Goal: Subscribe to service/newsletter

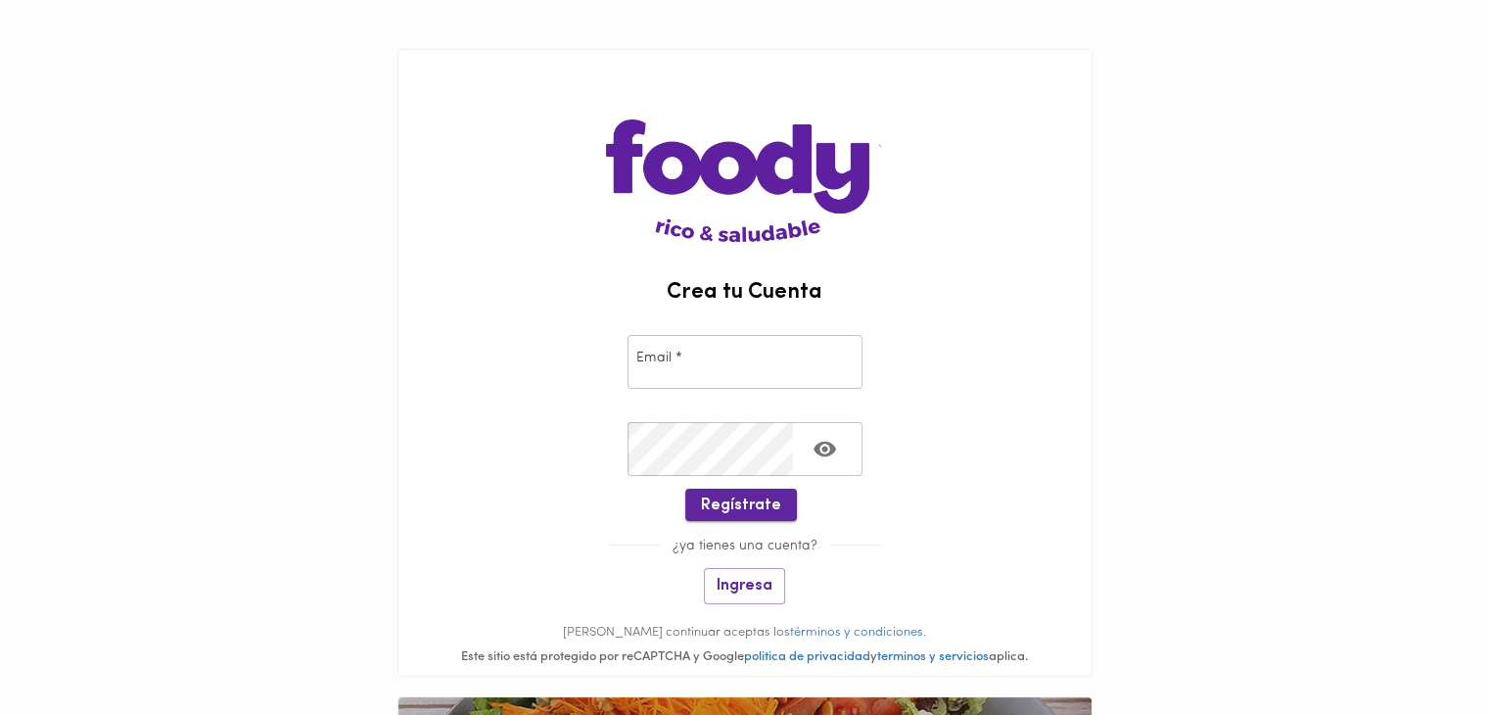
click at [737, 502] on span "Regístrate" at bounding box center [741, 505] width 80 height 19
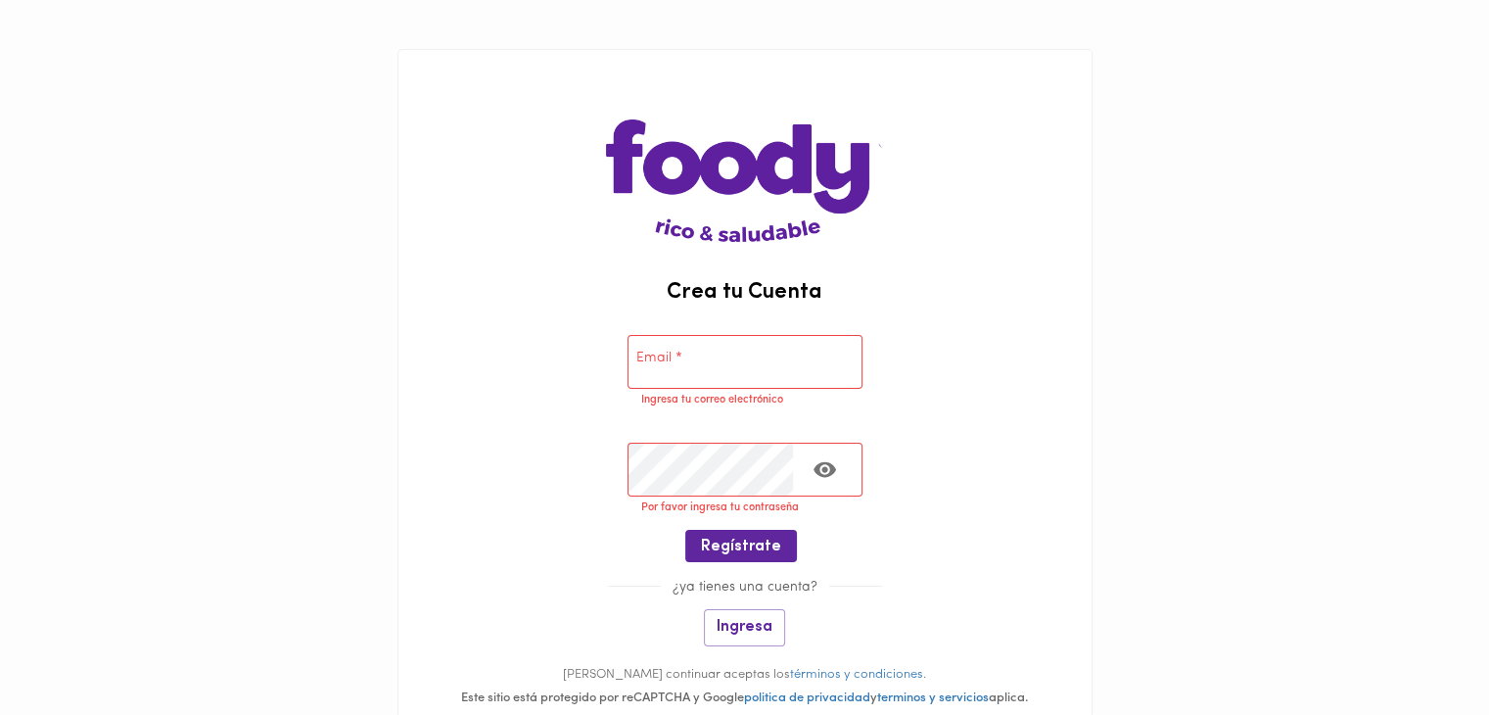
drag, startPoint x: 712, startPoint y: 361, endPoint x: 700, endPoint y: 403, distance: 43.7
click at [712, 361] on input "email" at bounding box center [745, 362] width 235 height 54
paste input "[EMAIL_ADDRESS][DOMAIN_NAME]"
type input "[EMAIL_ADDRESS][DOMAIN_NAME]"
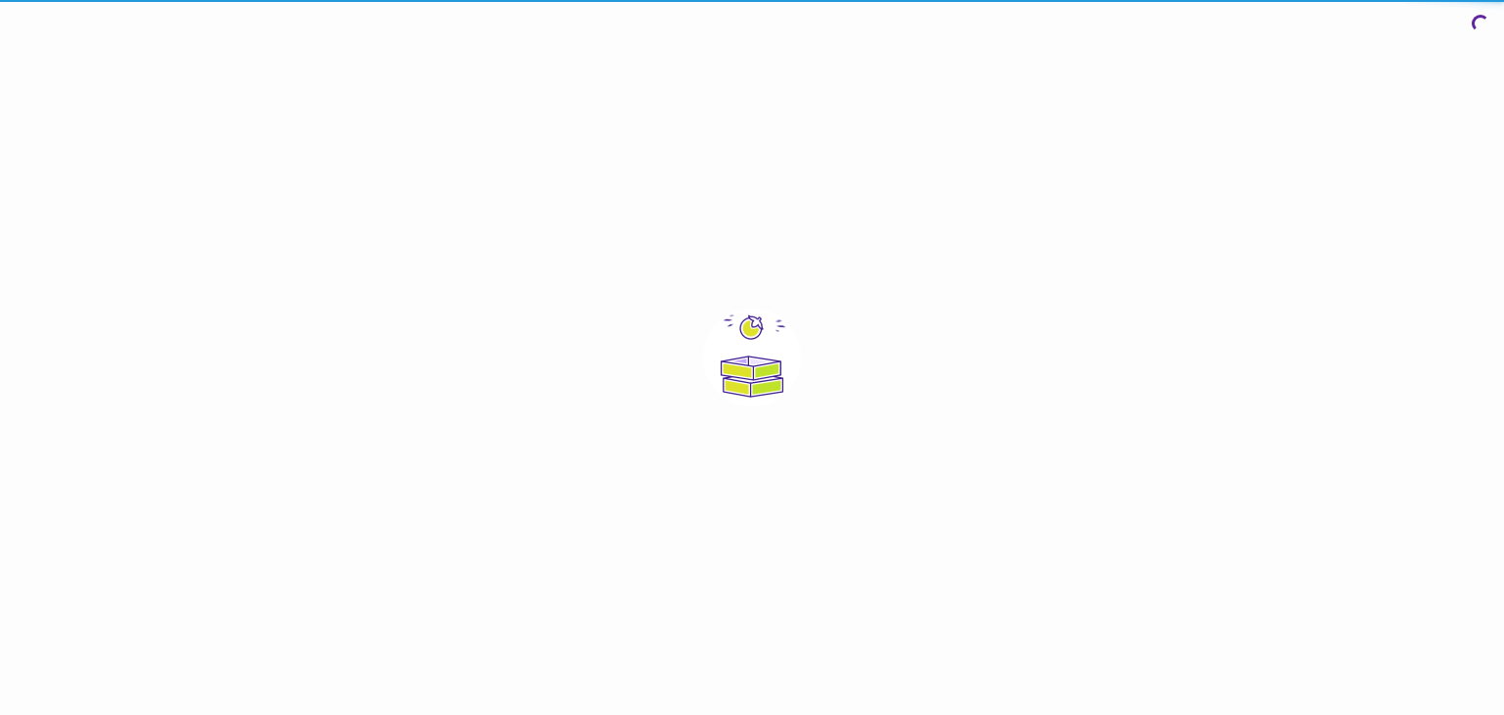
click at [733, 496] on html "0cAFcWeA4ArYvQPmHj1te_NoHG1uIoZawaTY2EKuKe3ITwFq6ITgYW1ZtB7kwZC3z5Fm_VsRaVFTdY2…" at bounding box center [752, 357] width 1504 height 715
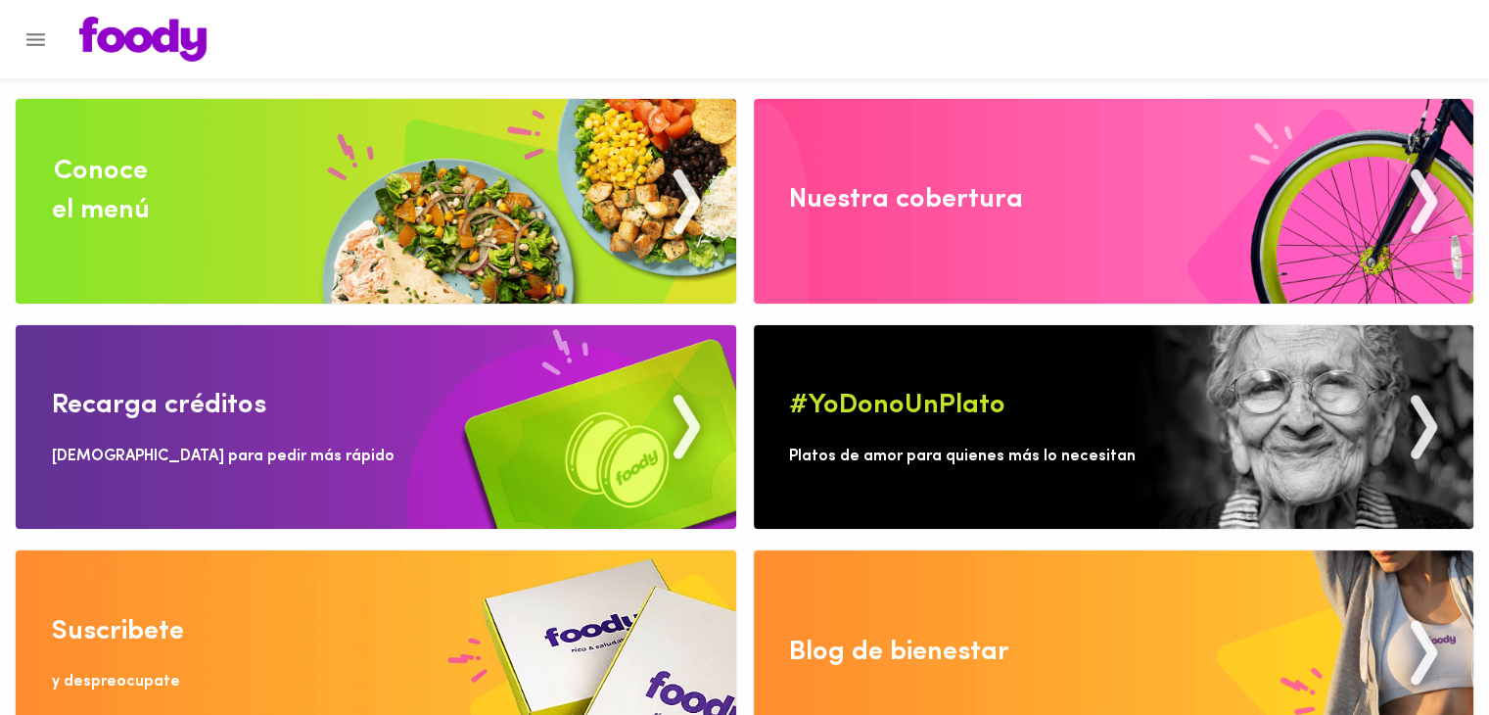
click at [65, 55] on div at bounding box center [763, 39] width 1406 height 45
click at [27, 27] on icon "Menu" at bounding box center [35, 39] width 24 height 24
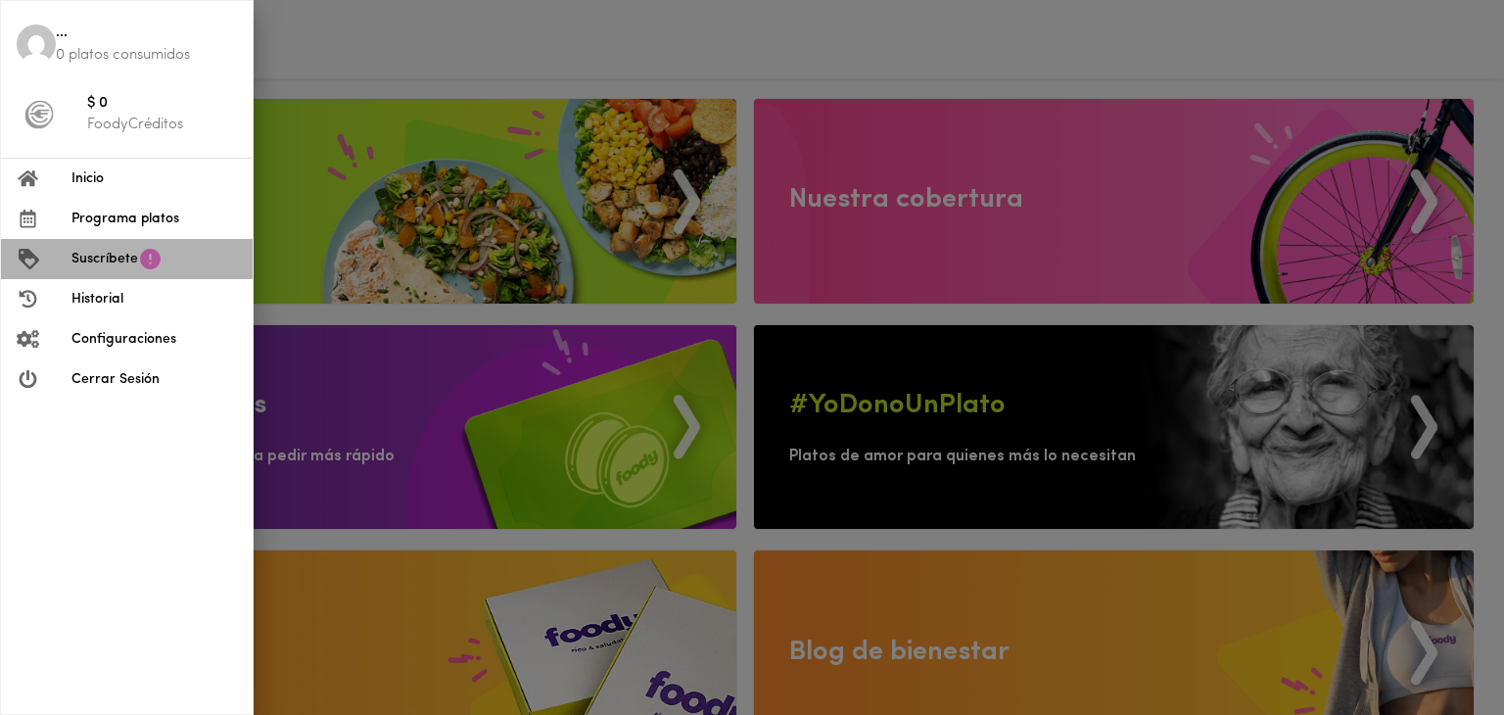
click at [126, 267] on span "Suscríbete" at bounding box center [104, 259] width 67 height 21
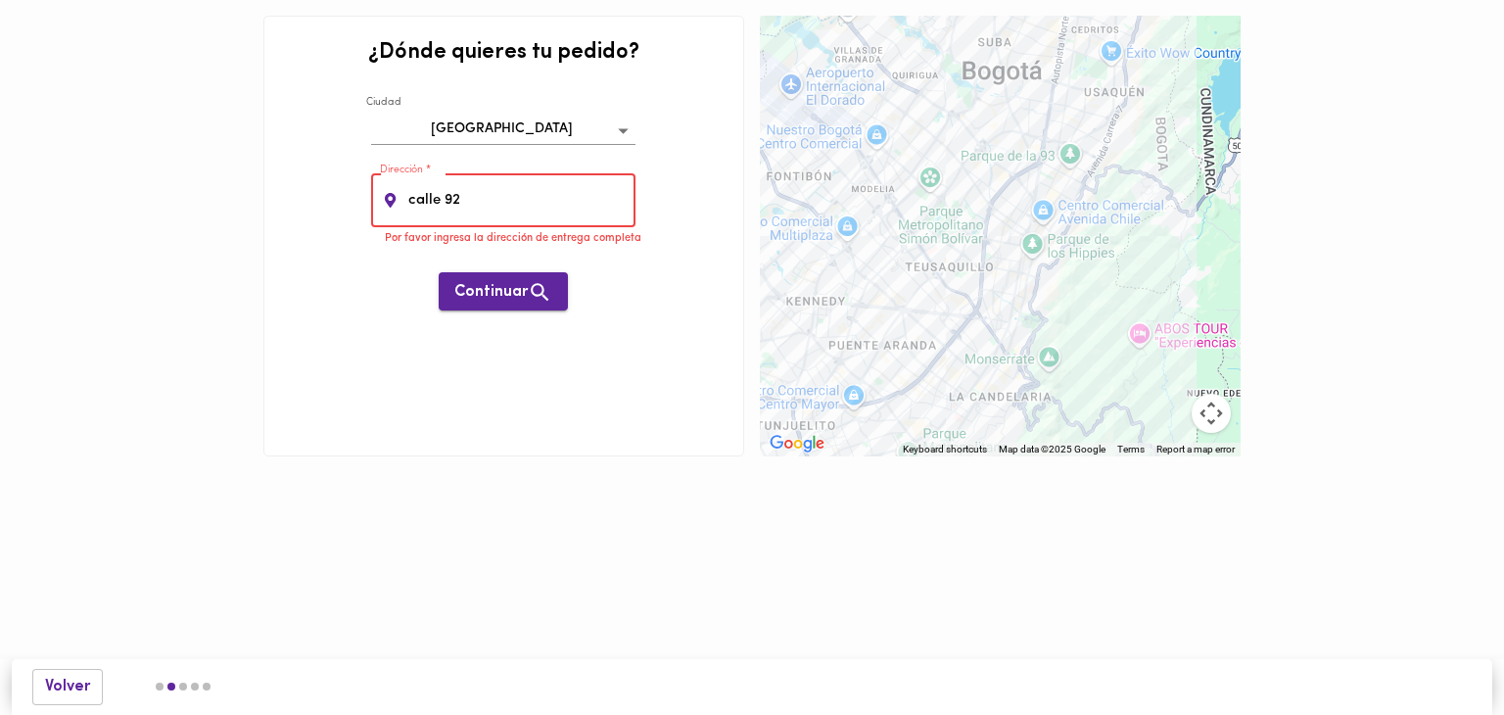
type input "calle 92# 16-91"
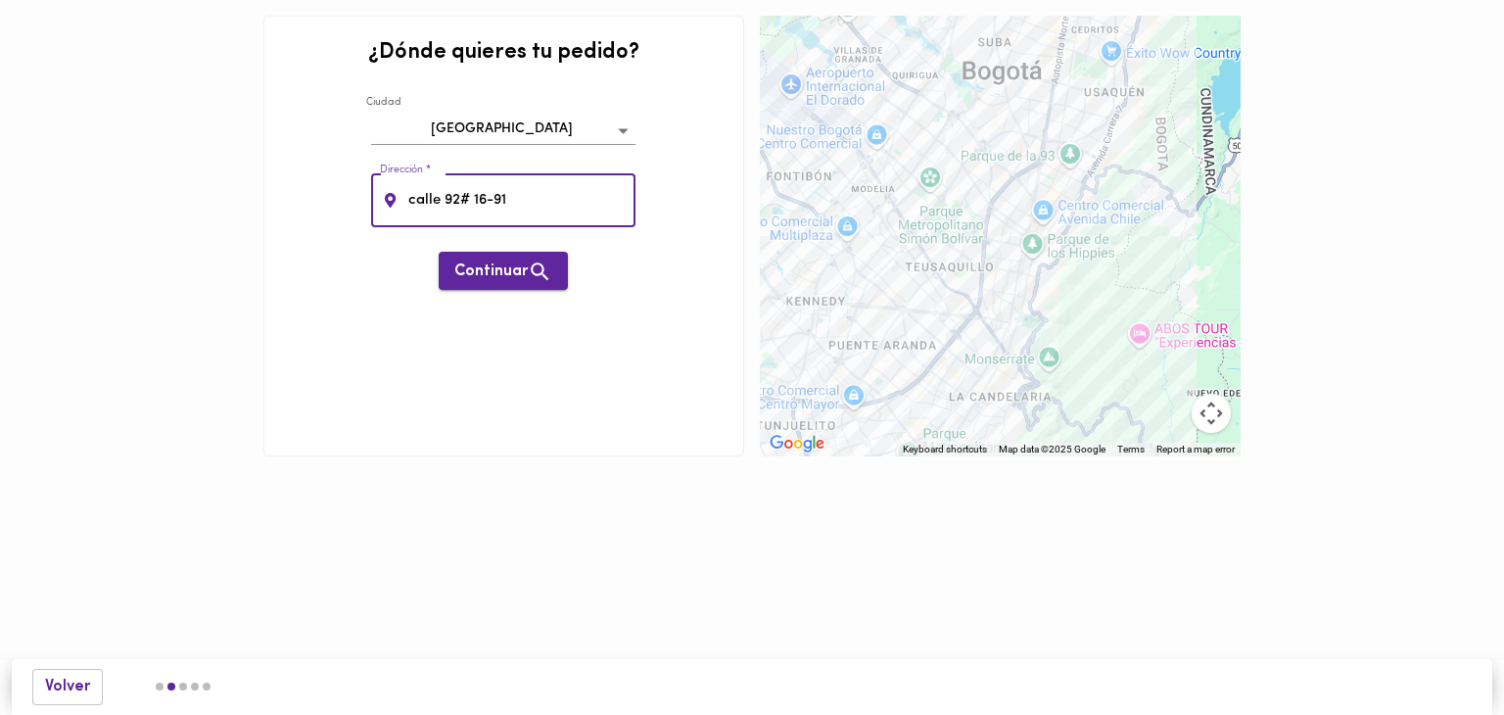
click at [515, 265] on span "Continuar" at bounding box center [503, 271] width 98 height 24
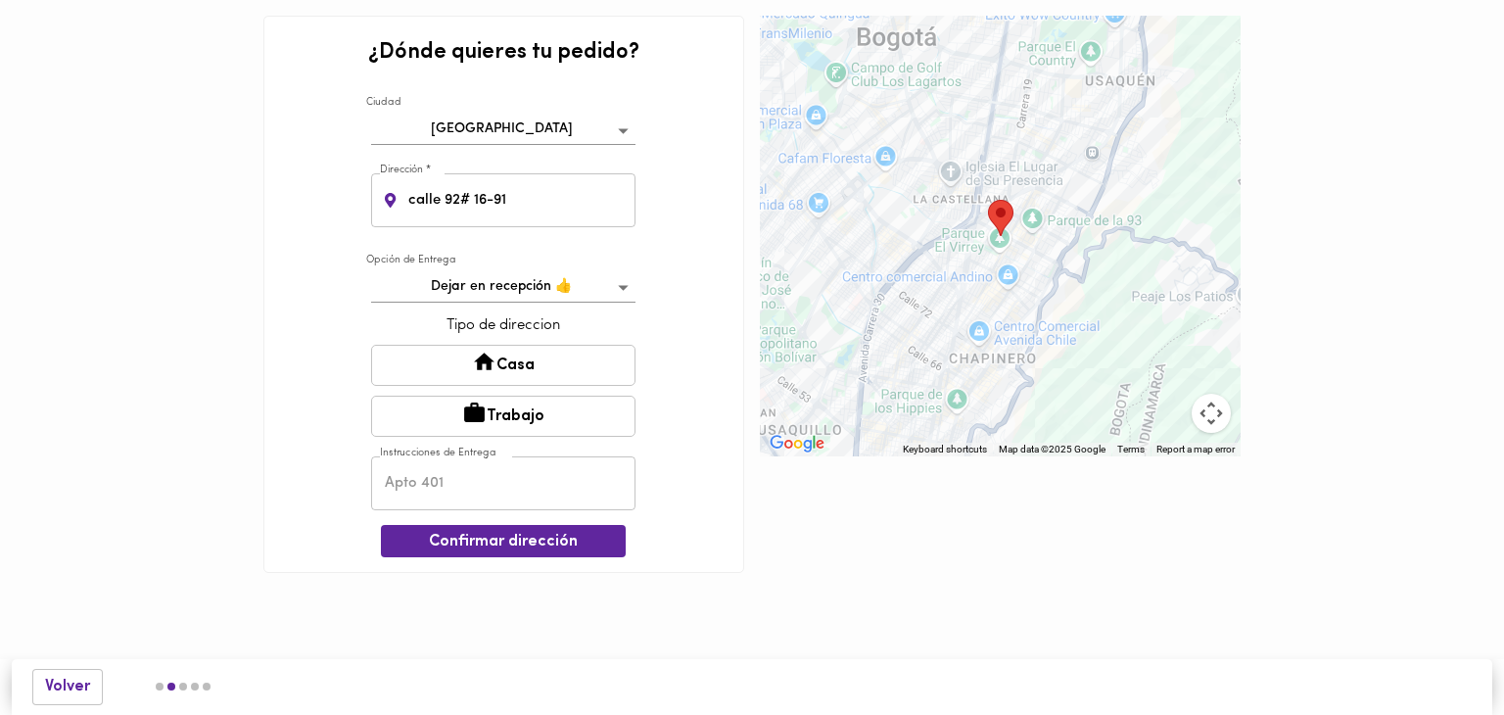
drag, startPoint x: 560, startPoint y: 334, endPoint x: 552, endPoint y: 348, distance: 15.8
click at [560, 334] on p "Tipo de direccion" at bounding box center [503, 325] width 264 height 21
click at [552, 348] on button "Casa" at bounding box center [503, 365] width 264 height 41
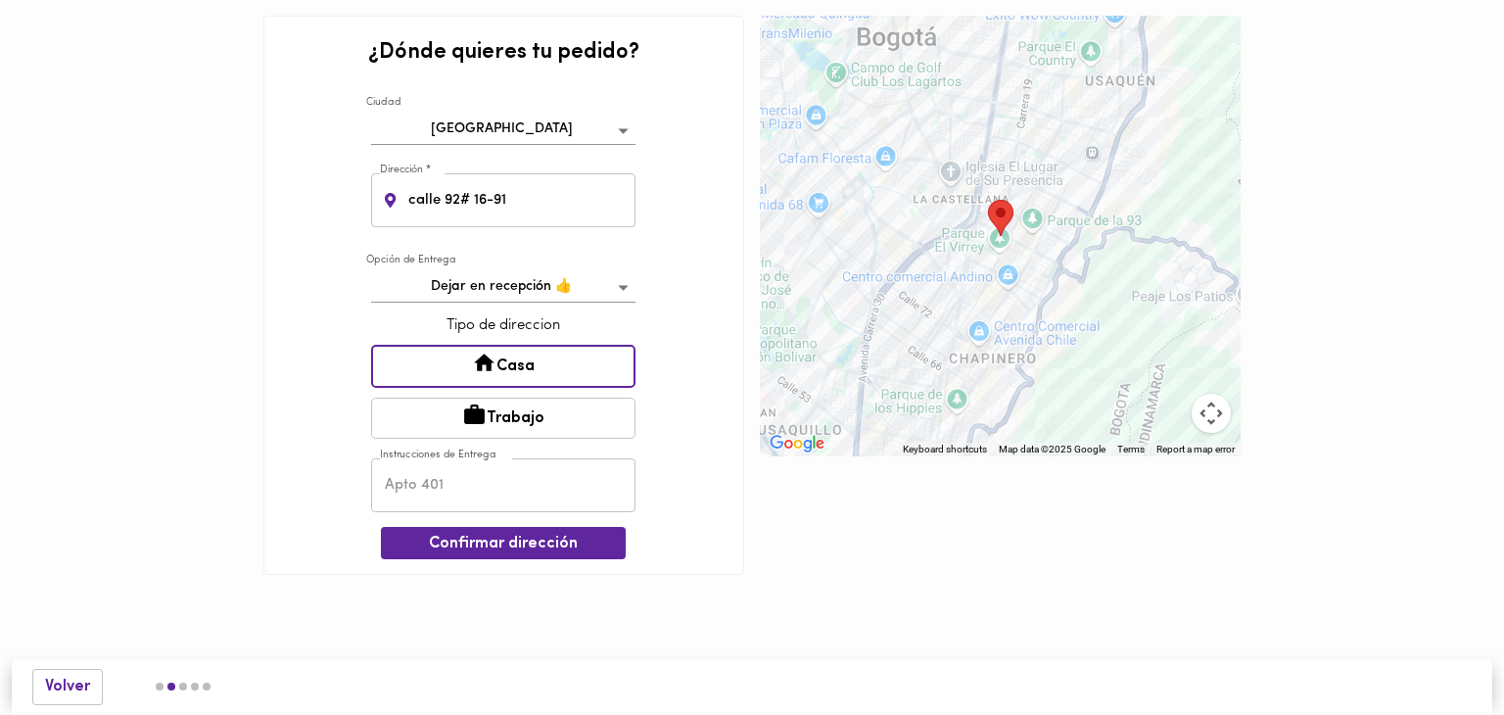
click at [536, 496] on input "text" at bounding box center [503, 485] width 264 height 54
type input "1"
click at [522, 538] on span "Confirmar dirección" at bounding box center [503, 544] width 213 height 19
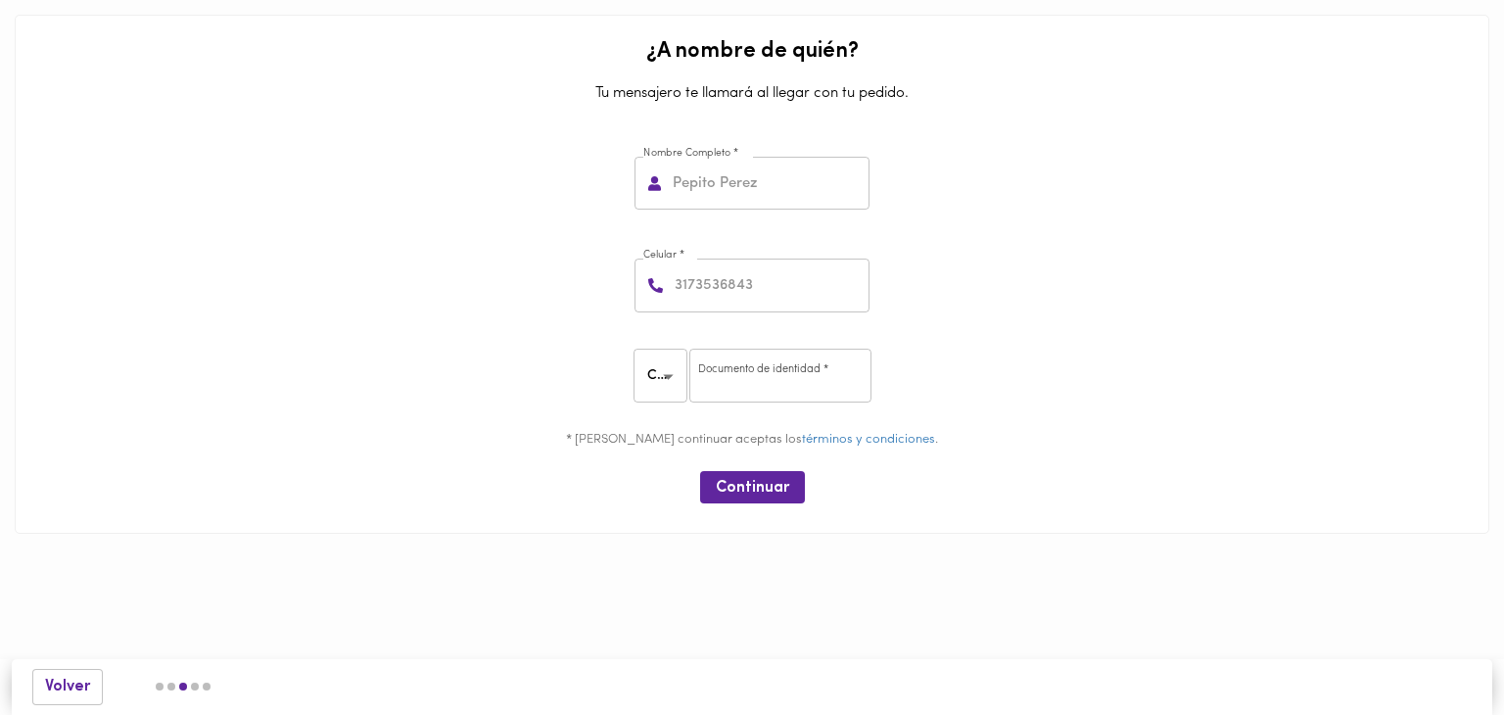
click at [743, 189] on input "text" at bounding box center [769, 184] width 201 height 54
type input "[PERSON_NAME]"
click at [787, 281] on input "number" at bounding box center [770, 285] width 199 height 54
click at [757, 371] on input "number" at bounding box center [780, 376] width 182 height 54
click at [751, 278] on input "number" at bounding box center [770, 285] width 199 height 54
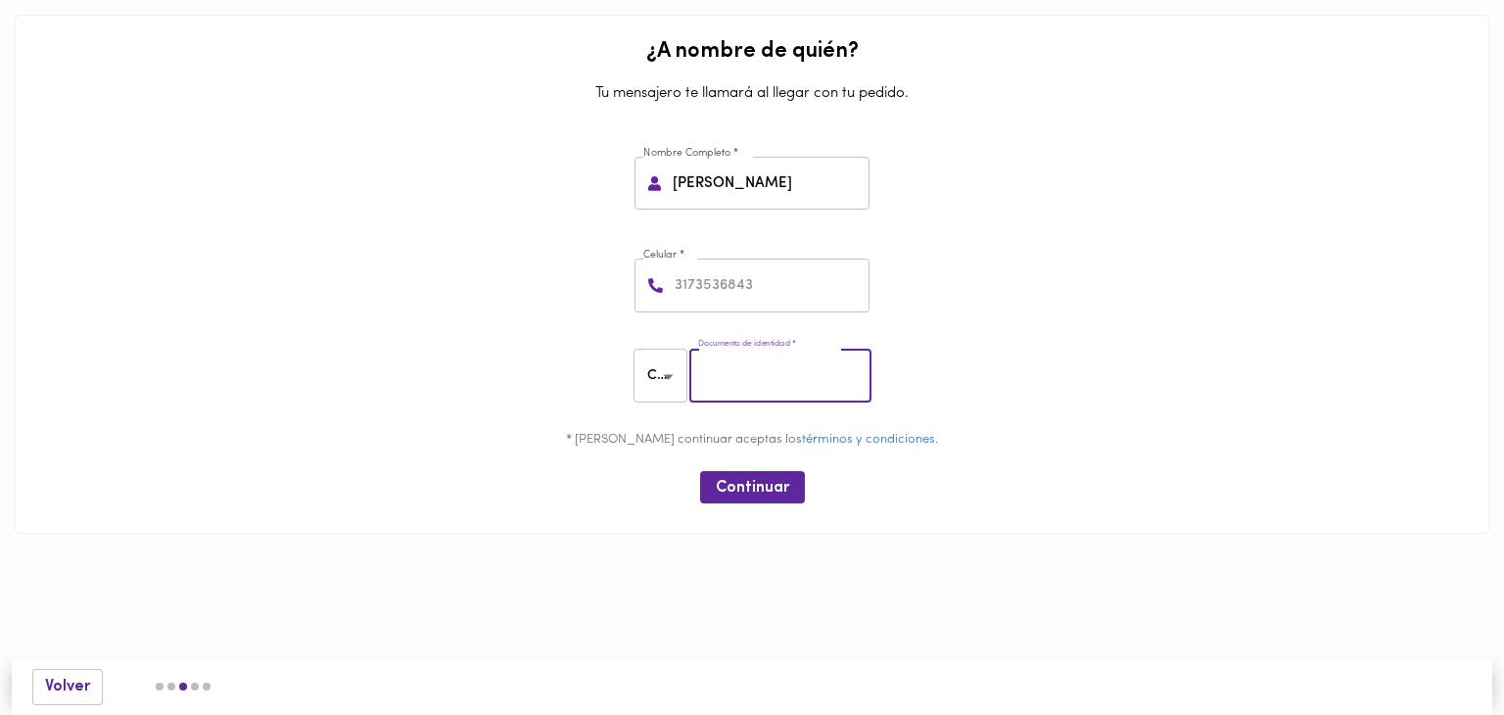
click at [788, 394] on input "number" at bounding box center [780, 376] width 182 height 54
type input "463569865"
click at [747, 480] on span "Continuar" at bounding box center [752, 488] width 73 height 19
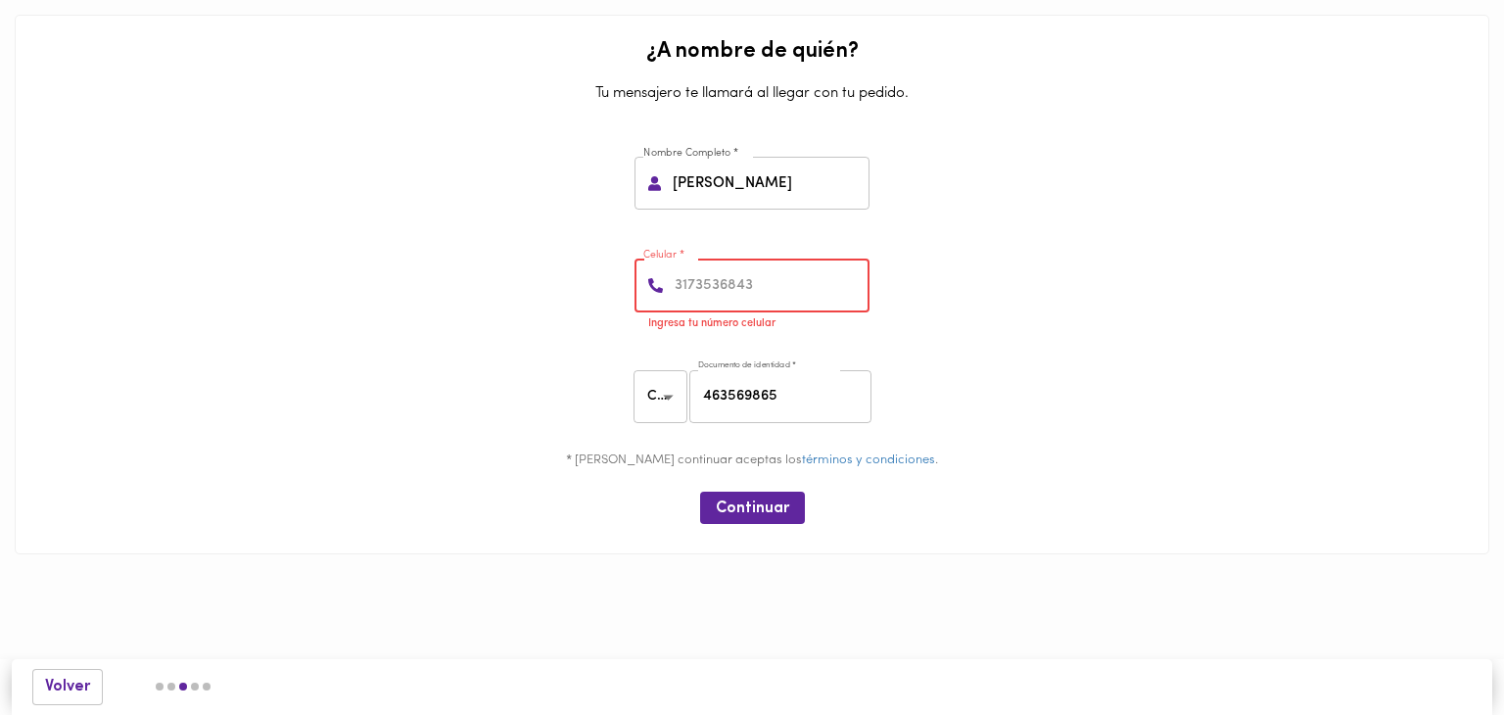
click at [742, 283] on input "number" at bounding box center [770, 285] width 199 height 54
type input "13056713284"
click at [769, 526] on div "Continuar" at bounding box center [752, 508] width 1459 height 48
click at [772, 493] on button "Continuar" at bounding box center [752, 508] width 105 height 32
click at [723, 283] on input "13056713284" at bounding box center [770, 285] width 199 height 54
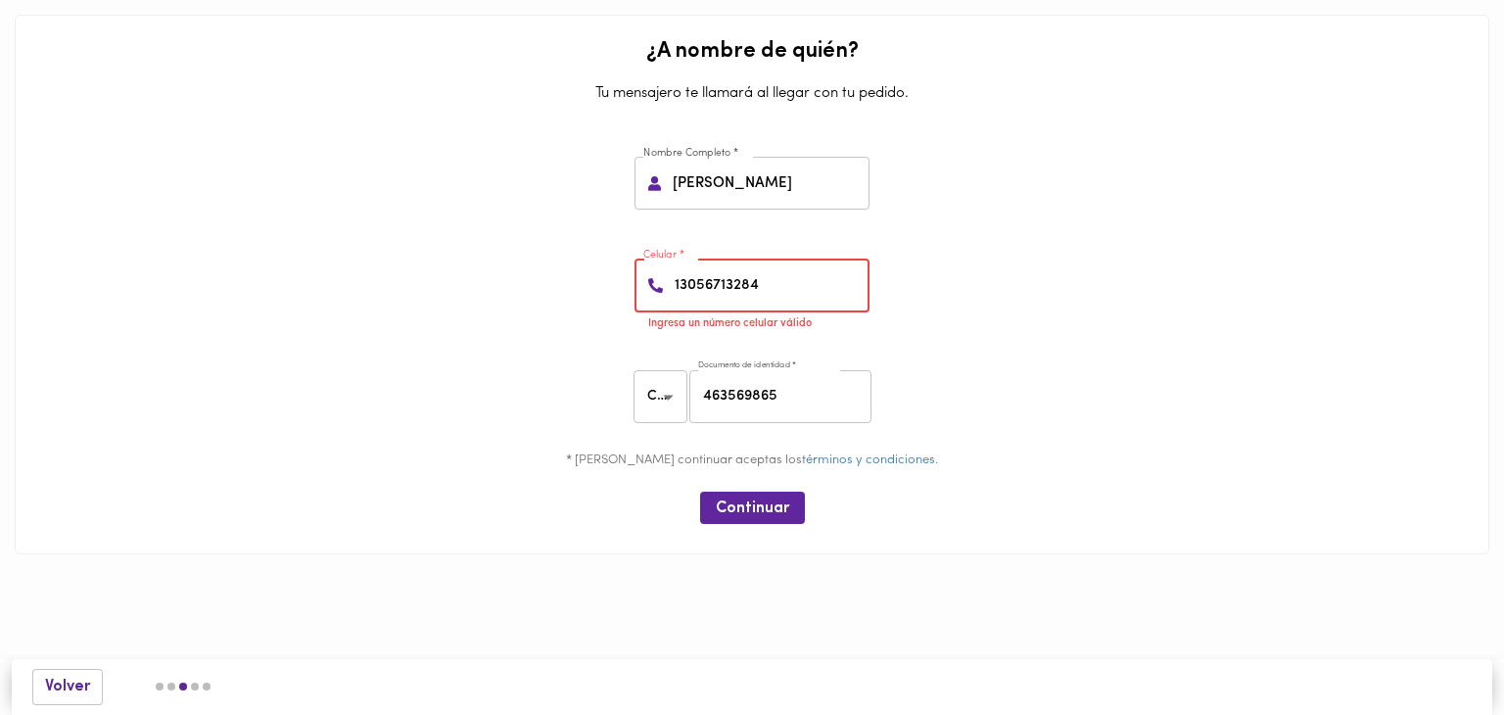
click at [723, 282] on input "13056713284" at bounding box center [770, 285] width 199 height 54
click at [724, 284] on input "number" at bounding box center [770, 285] width 199 height 54
click at [724, 283] on input "number" at bounding box center [770, 285] width 199 height 54
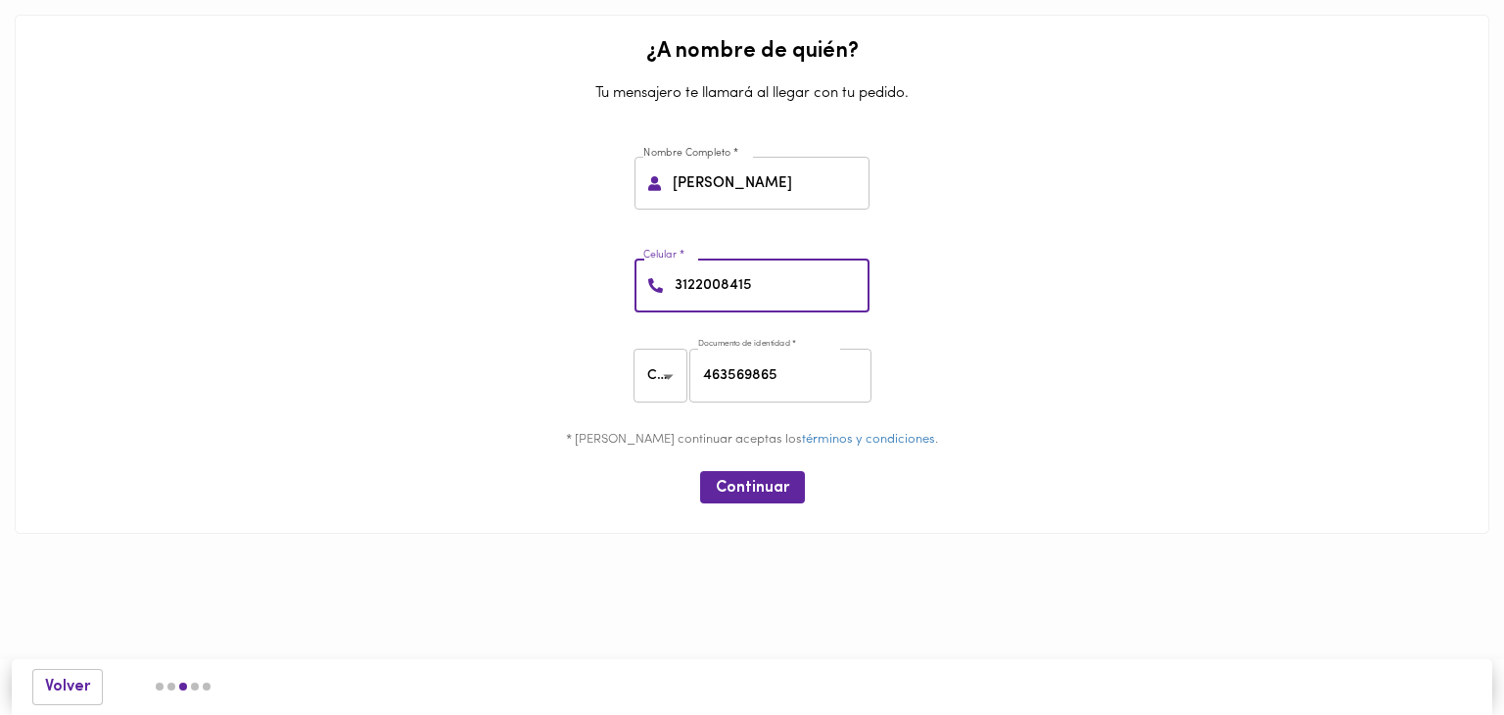
type input "3122008415"
click at [1339, 152] on div "Nombre Completo * [PERSON_NAME] Nombre Completo *" at bounding box center [752, 179] width 1459 height 103
click at [768, 472] on button "Continuar" at bounding box center [752, 487] width 105 height 32
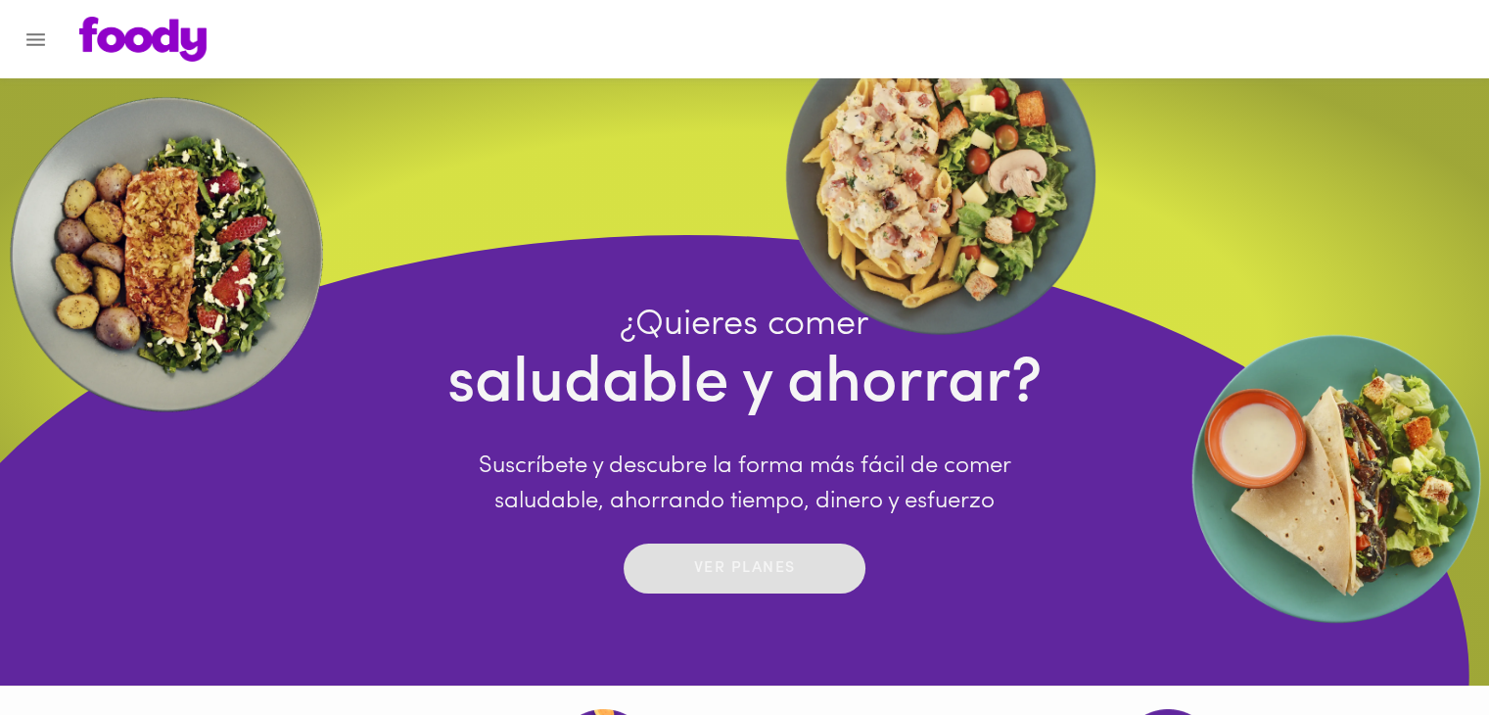
drag, startPoint x: 783, startPoint y: 592, endPoint x: 788, endPoint y: 580, distance: 13.6
click at [783, 590] on div "¿Quieres comer saludable y ahorrar? Suscríbete y descubre la forma más fácil de…" at bounding box center [745, 675] width 1958 height 881
click at [790, 575] on p "Ver planes" at bounding box center [745, 568] width 102 height 23
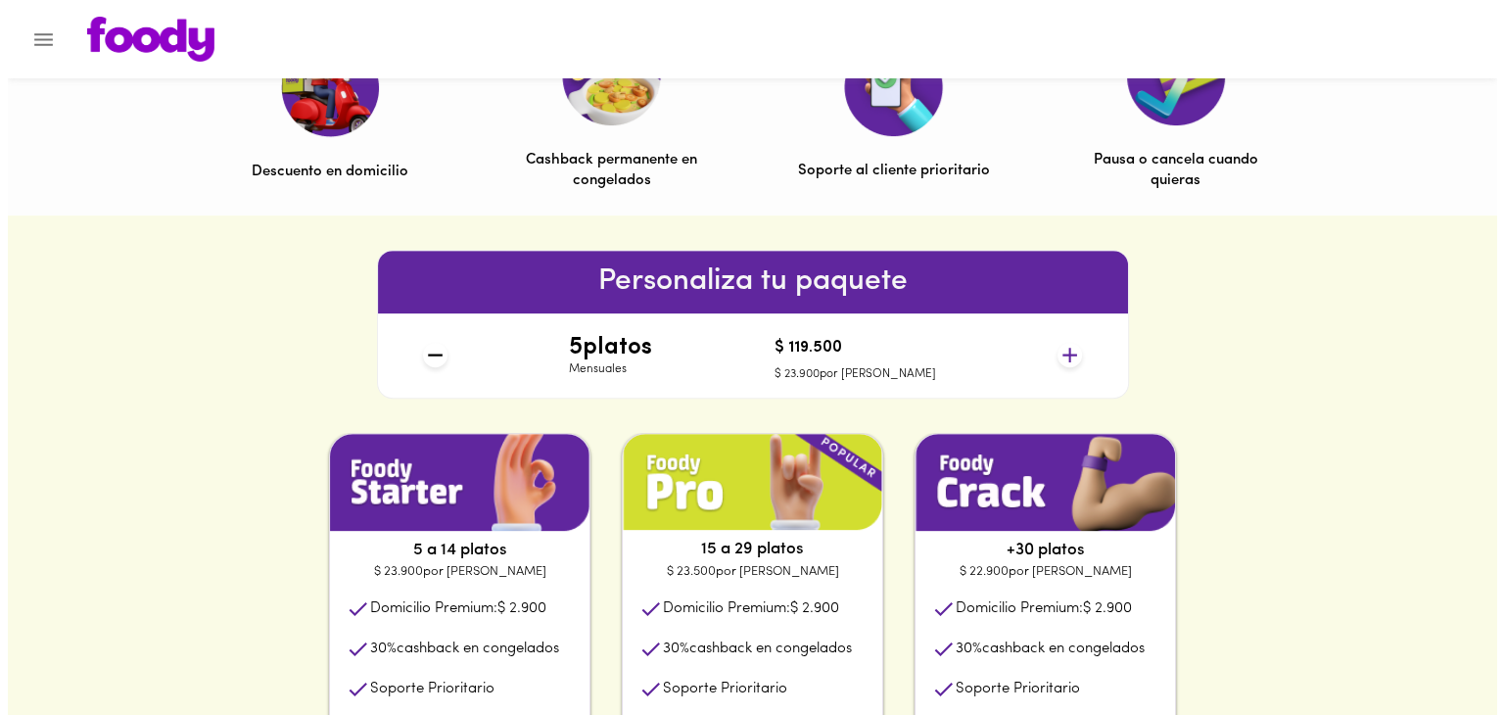
scroll to position [685, 0]
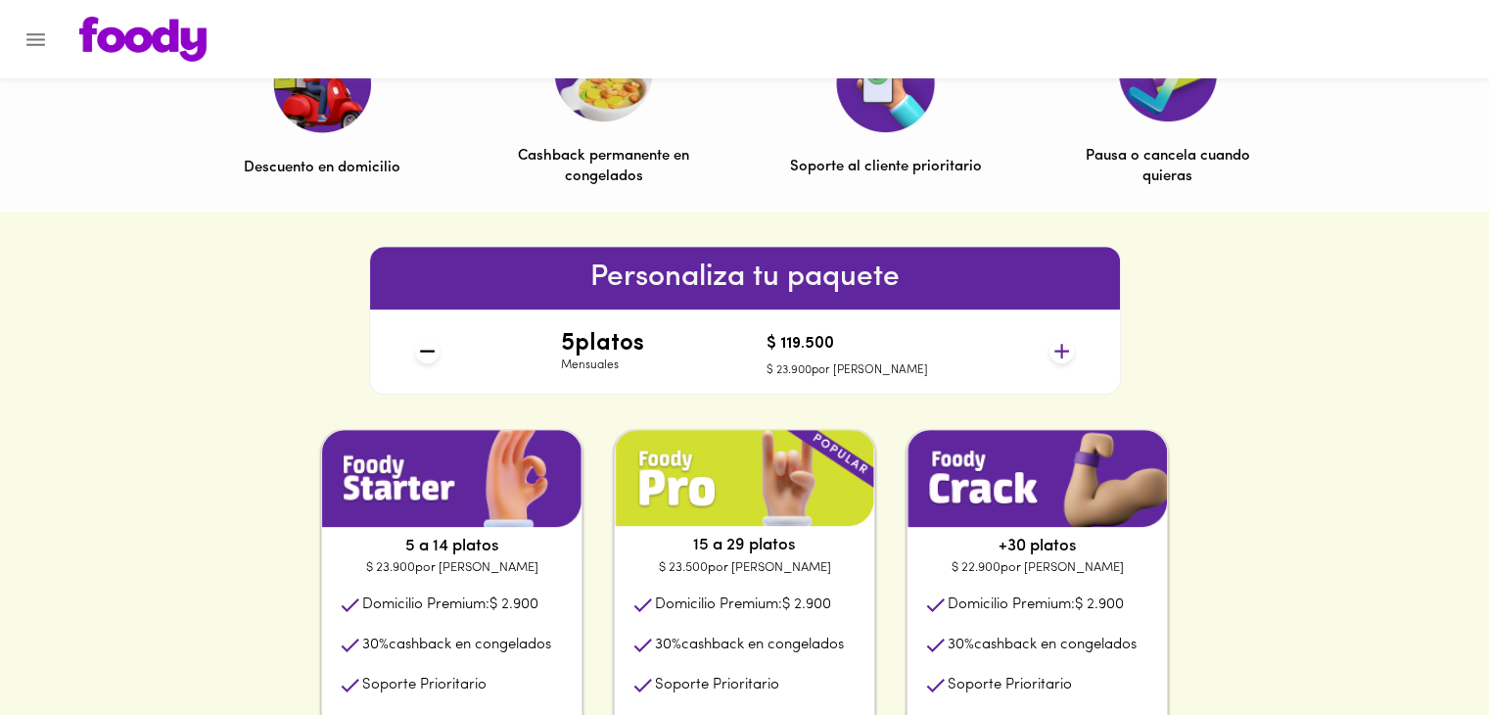
click at [49, 45] on button "Menu" at bounding box center [36, 40] width 48 height 48
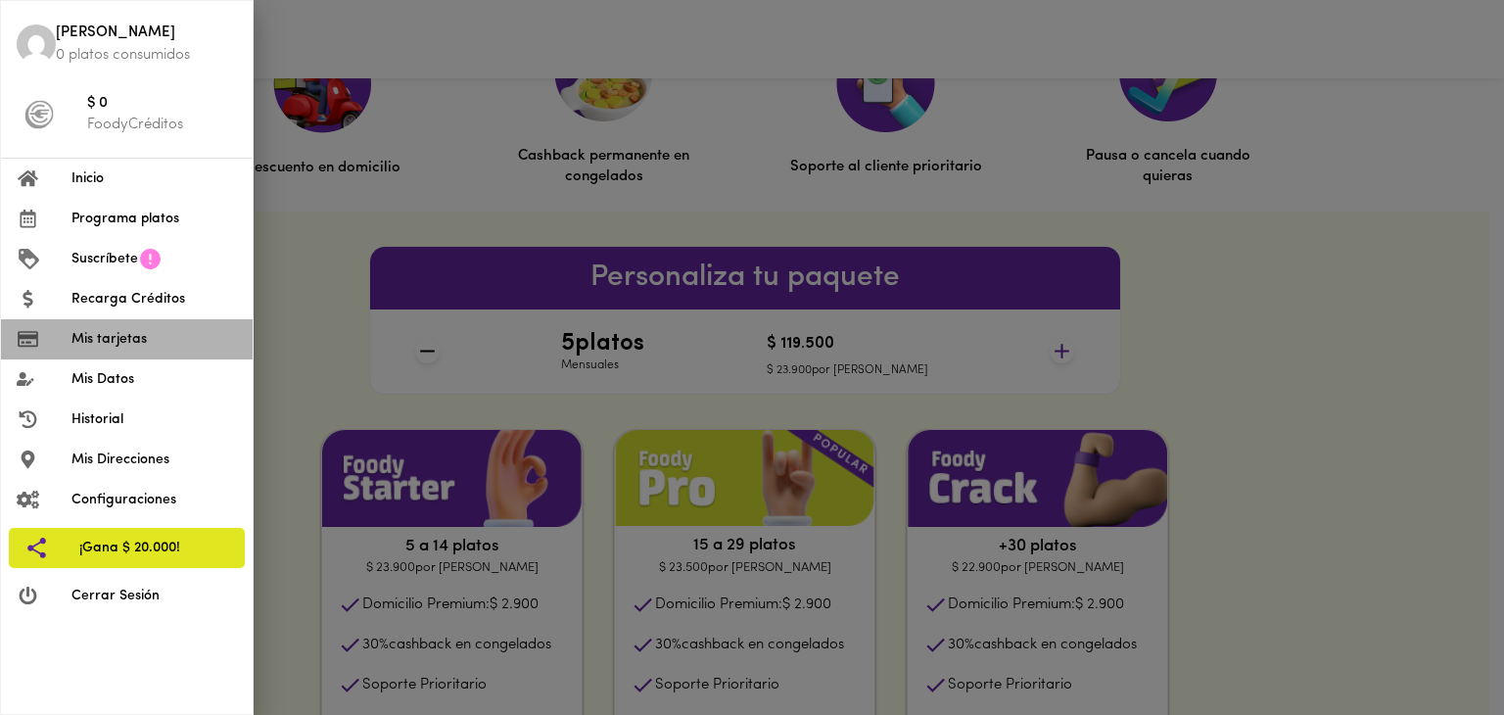
click at [126, 340] on span "Mis tarjetas" at bounding box center [153, 339] width 165 height 21
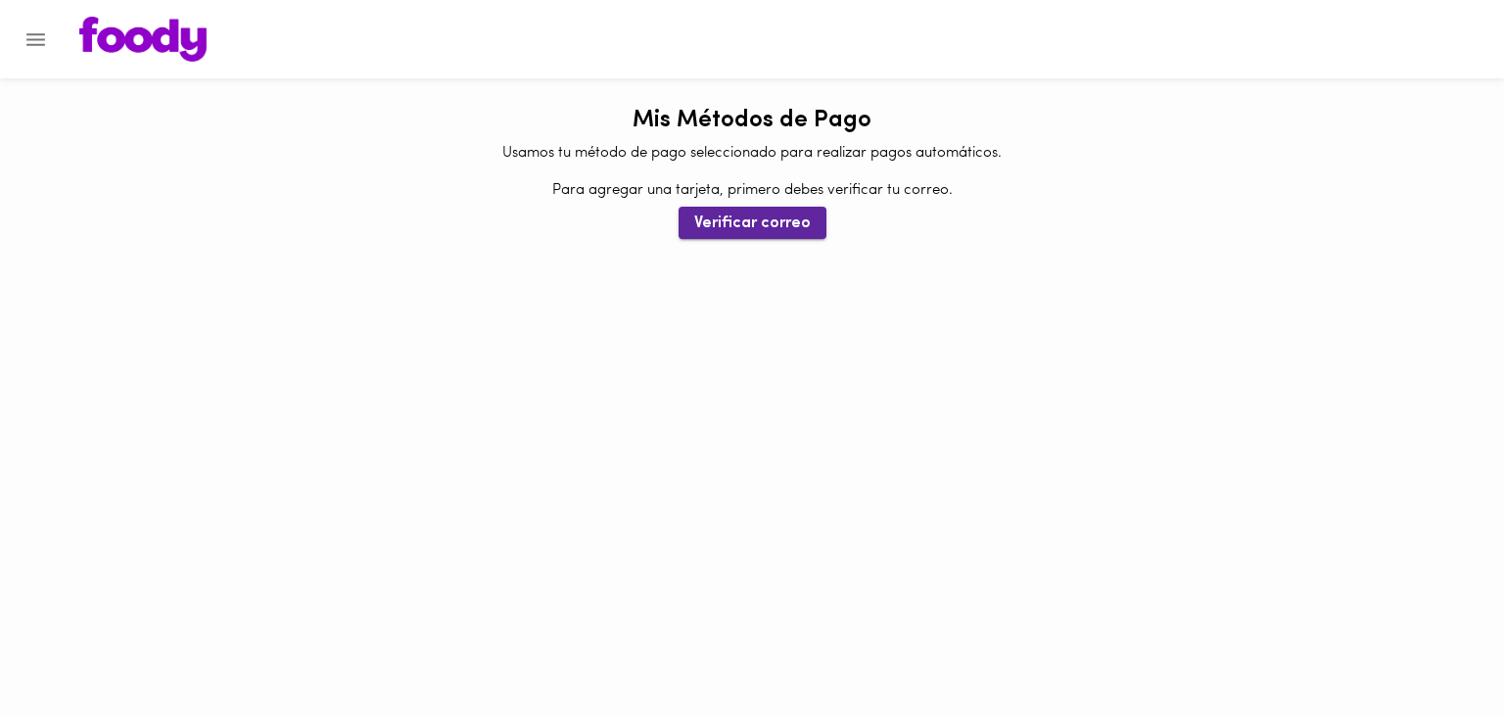
click at [803, 222] on span "Verificar correo" at bounding box center [752, 223] width 117 height 19
click at [289, 239] on html "0cAFcWeA4EgZt76LEo9iblya1JGzg4-sStFpPn1RHHS2cgmVuhc3ejvcNctRNOzYKsp_aS9_TpRmprT…" at bounding box center [752, 119] width 1504 height 239
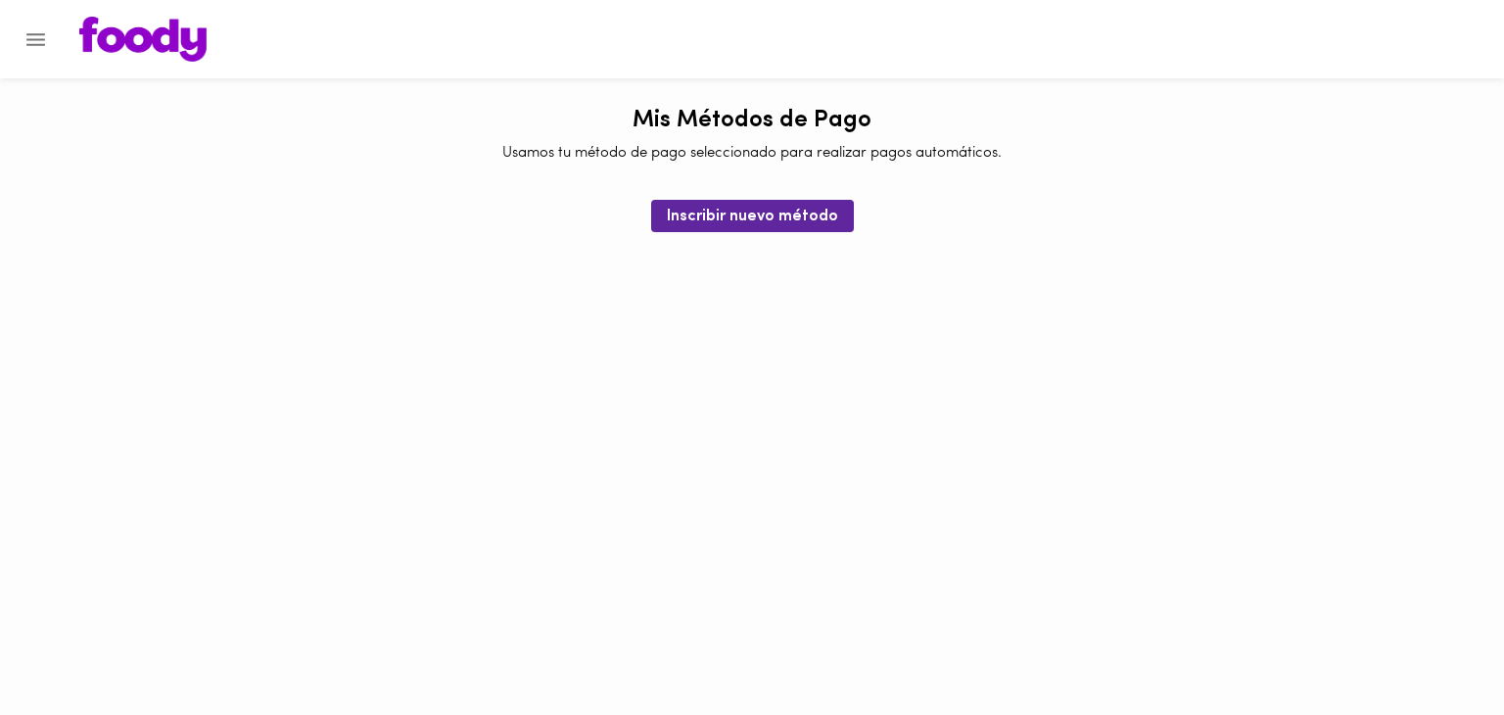
click at [826, 232] on html "0cAFcWeA4EgZt76LEo9iblya1JGzg4-sStFpPn1RHHS2cgmVuhc3ejvcNctRNOzYKsp_aS9_TpRmprT…" at bounding box center [752, 116] width 1504 height 232
click at [828, 231] on button "Inscribir nuevo método" at bounding box center [752, 216] width 203 height 32
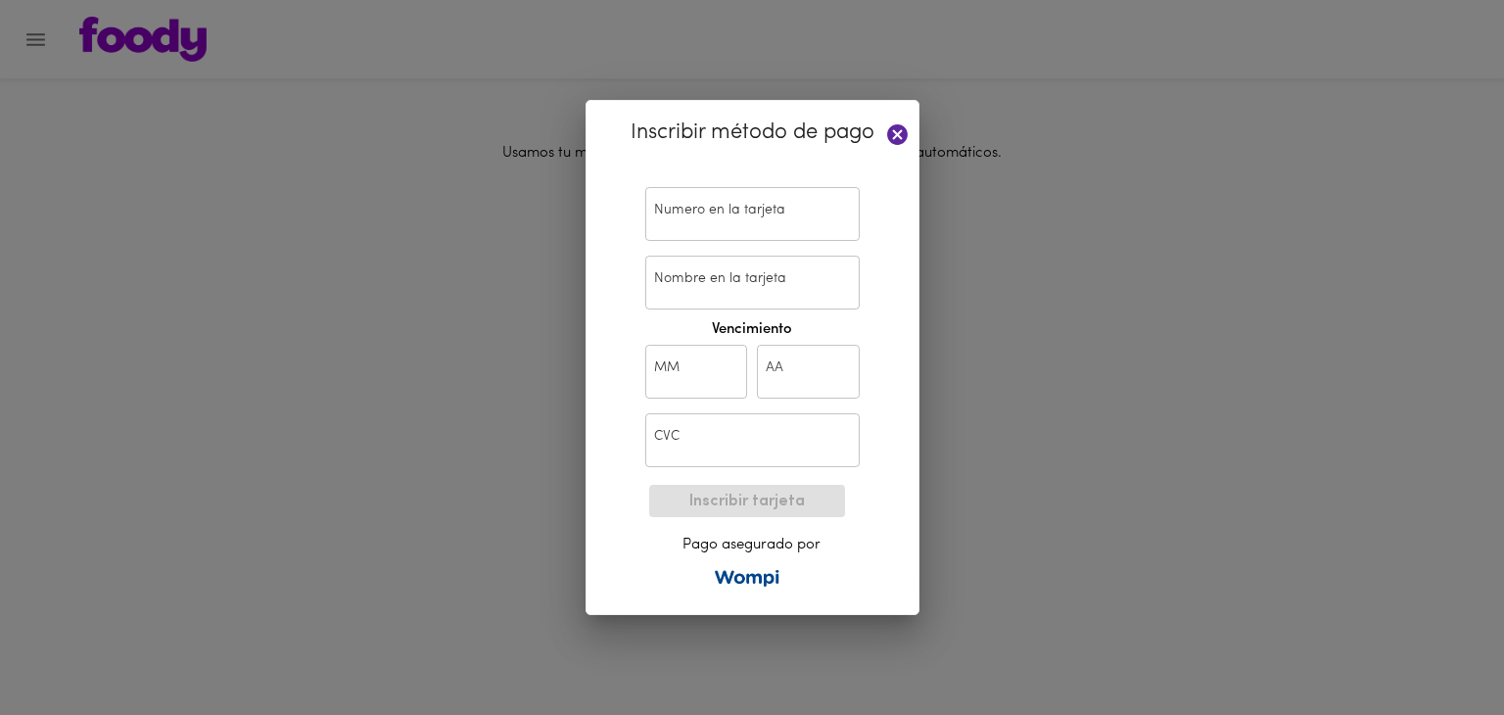
drag, startPoint x: 359, startPoint y: 386, endPoint x: 403, endPoint y: 505, distance: 127.3
click at [359, 386] on div "Inscribir método de pago Numero en la tarjeta Numero en la tarjeta Nombre en la…" at bounding box center [752, 357] width 1504 height 715
click at [756, 214] on input "text" at bounding box center [752, 214] width 214 height 54
paste input "[CREDIT_CARD_NUMBER]"
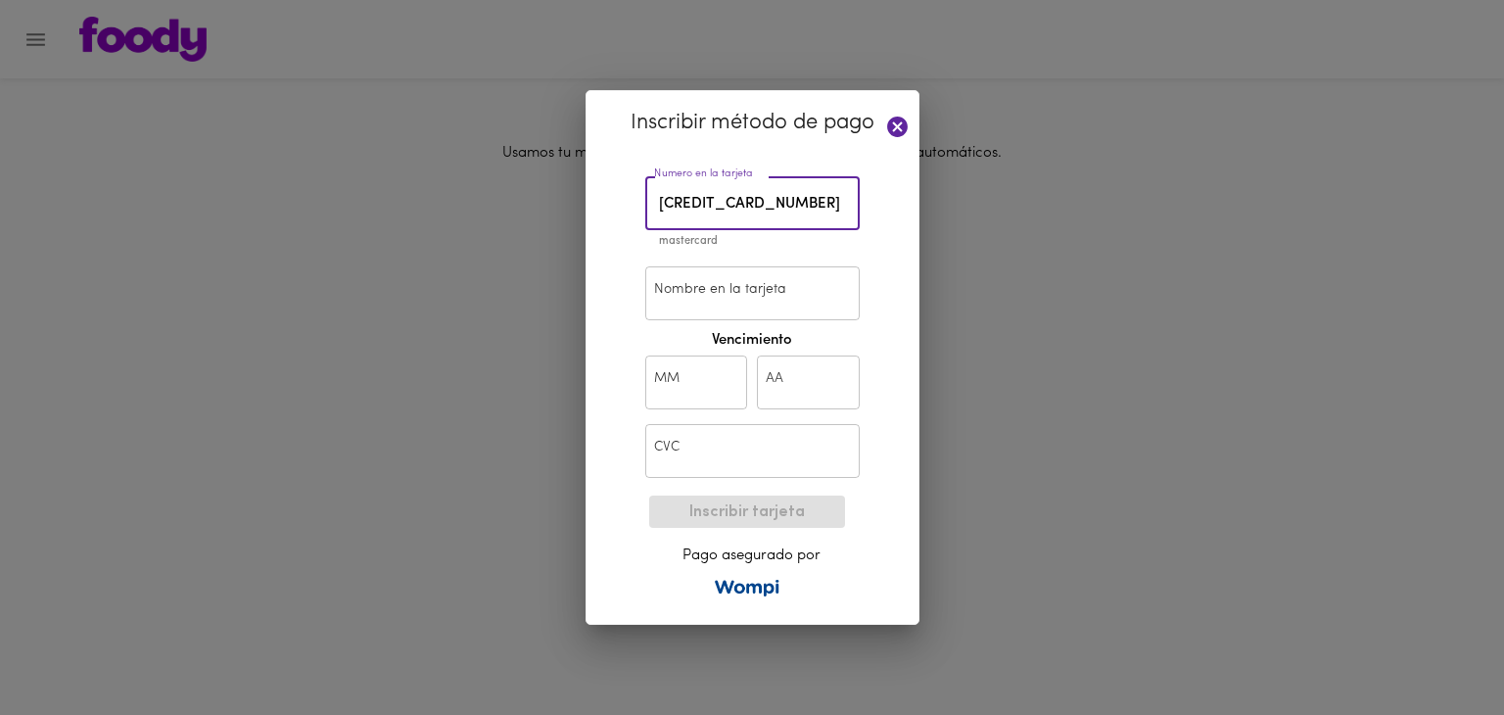
type input "[CREDIT_CARD_NUMBER]"
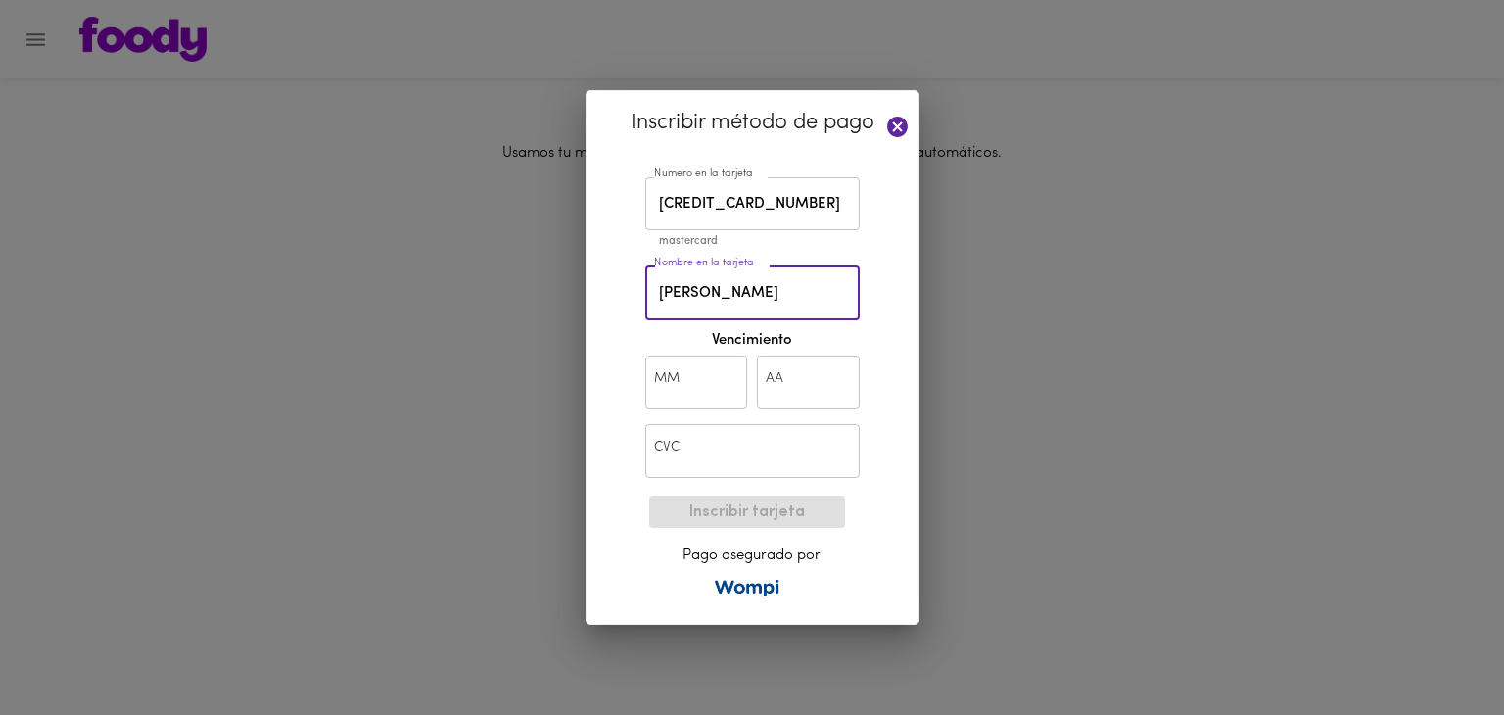
type input "[PERSON_NAME]"
type input "07"
type input "27"
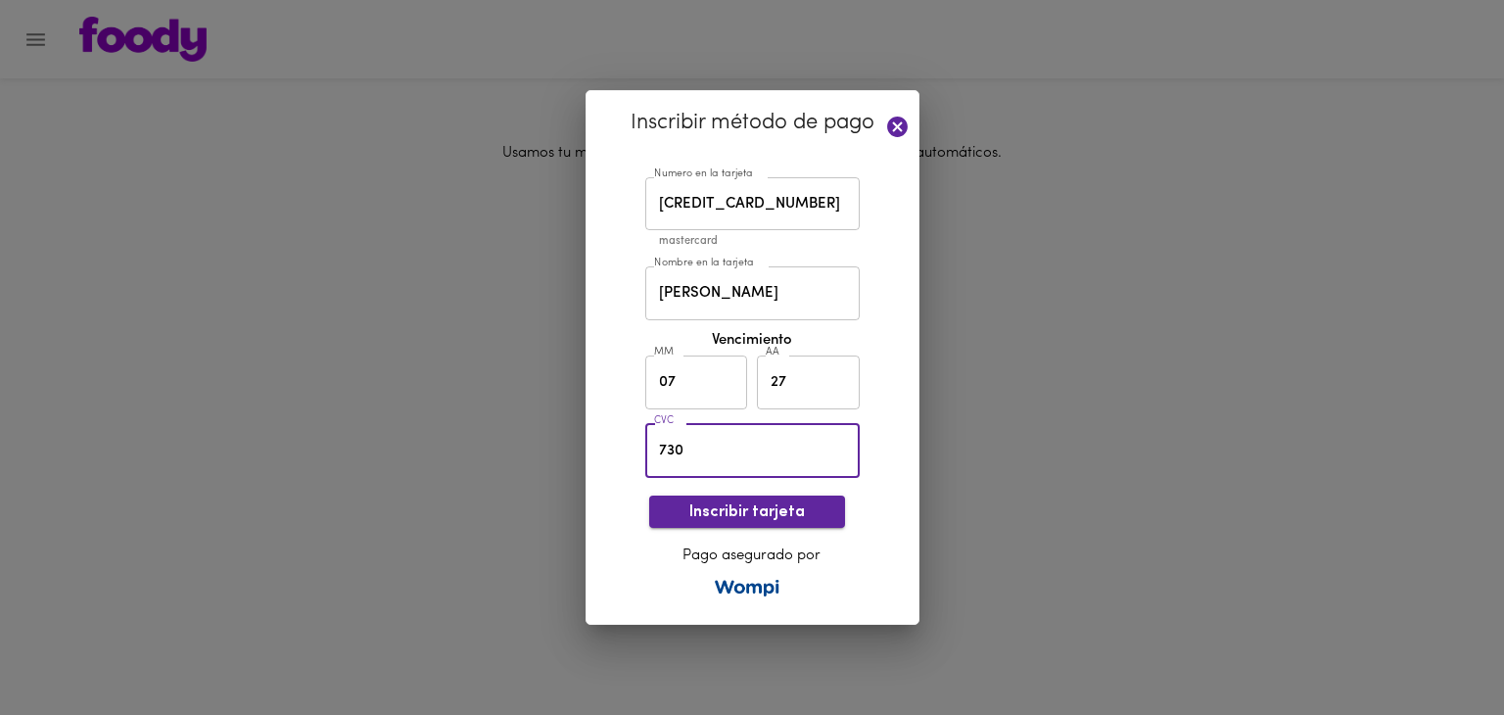
type input "730"
click at [799, 509] on span "Inscribir tarjeta" at bounding box center [747, 512] width 164 height 19
